Goal: Use online tool/utility: Use online tool/utility

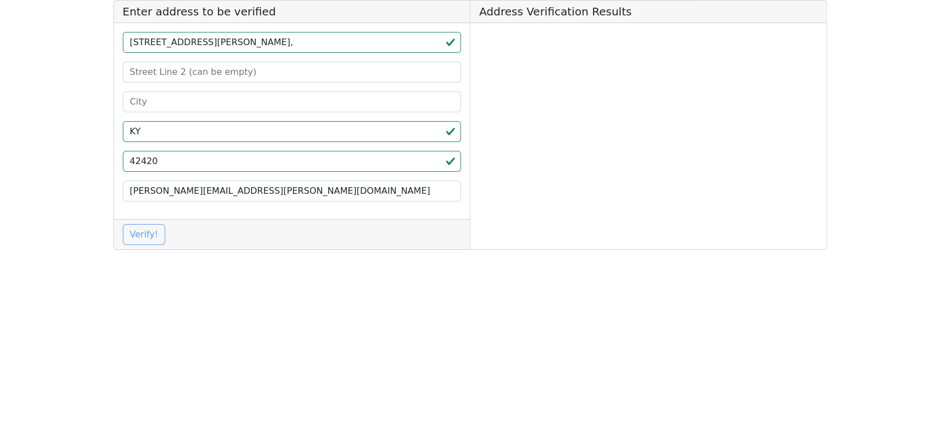
type input "KY"
click at [220, 41] on input "[STREET_ADDRESS][PERSON_NAME]," at bounding box center [292, 42] width 339 height 21
type input "[STREET_ADDRESS]"
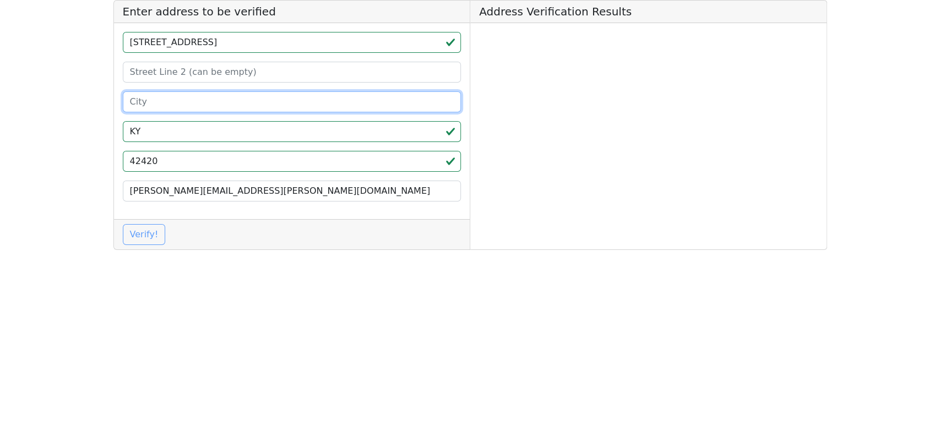
click at [175, 95] on input at bounding box center [292, 101] width 339 height 21
paste input "[PERSON_NAME]"
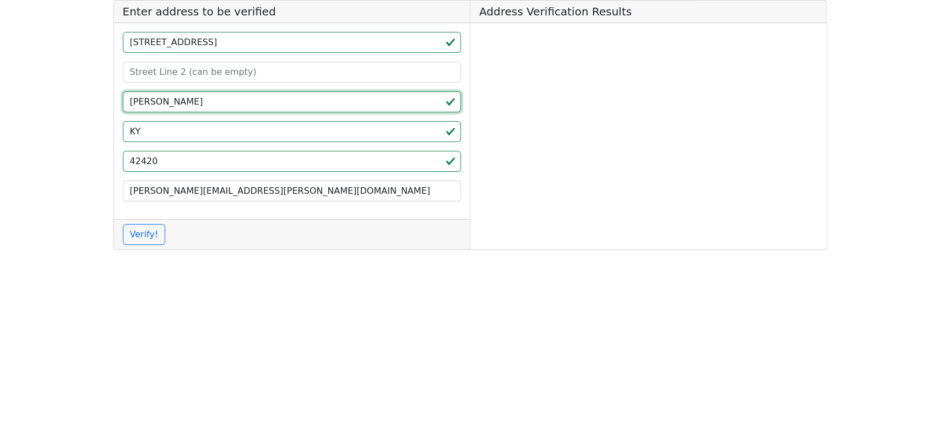
type input "[PERSON_NAME]"
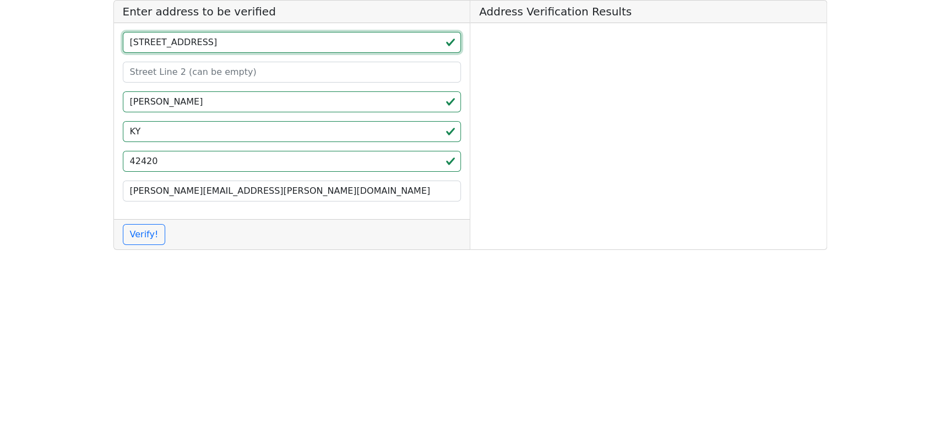
click at [215, 45] on input "[STREET_ADDRESS]" at bounding box center [292, 42] width 339 height 21
type input "[STREET_ADDRESS]"
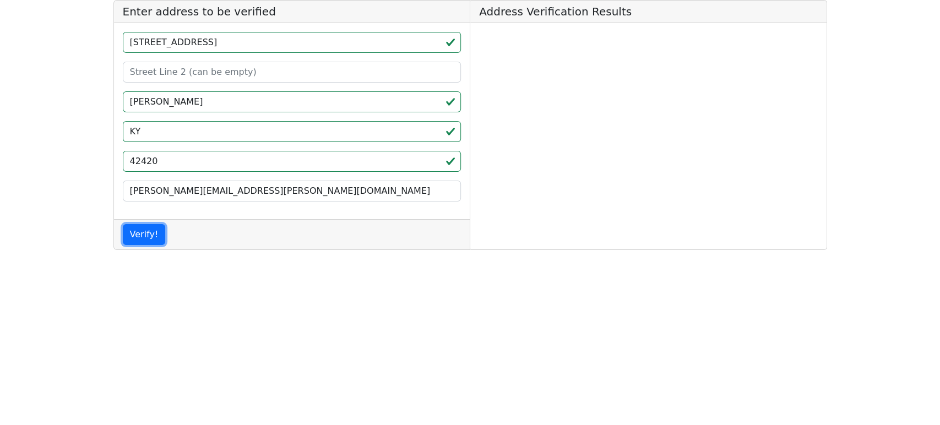
click at [145, 231] on button "Verify!" at bounding box center [144, 234] width 43 height 21
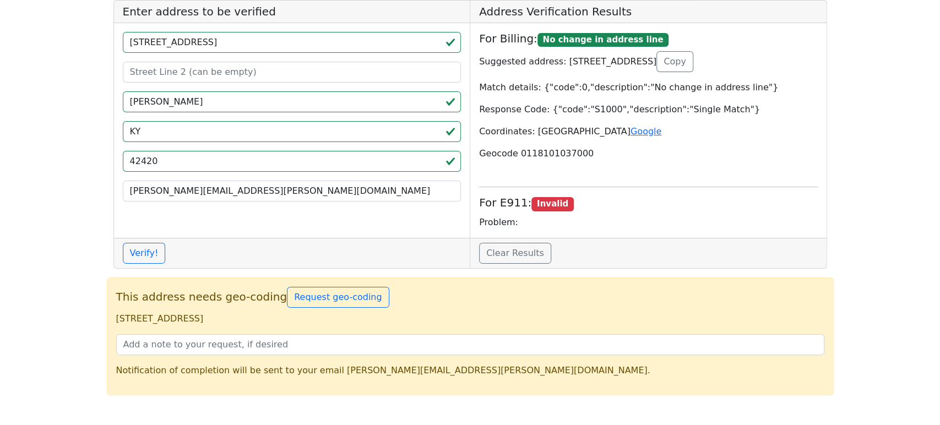
click at [126, 320] on p "[STREET_ADDRESS]" at bounding box center [470, 318] width 708 height 13
click at [263, 314] on p "[STREET_ADDRESS]" at bounding box center [470, 318] width 708 height 13
copy p "[STREET_ADDRESS]"
